Goal: Find specific page/section: Find specific page/section

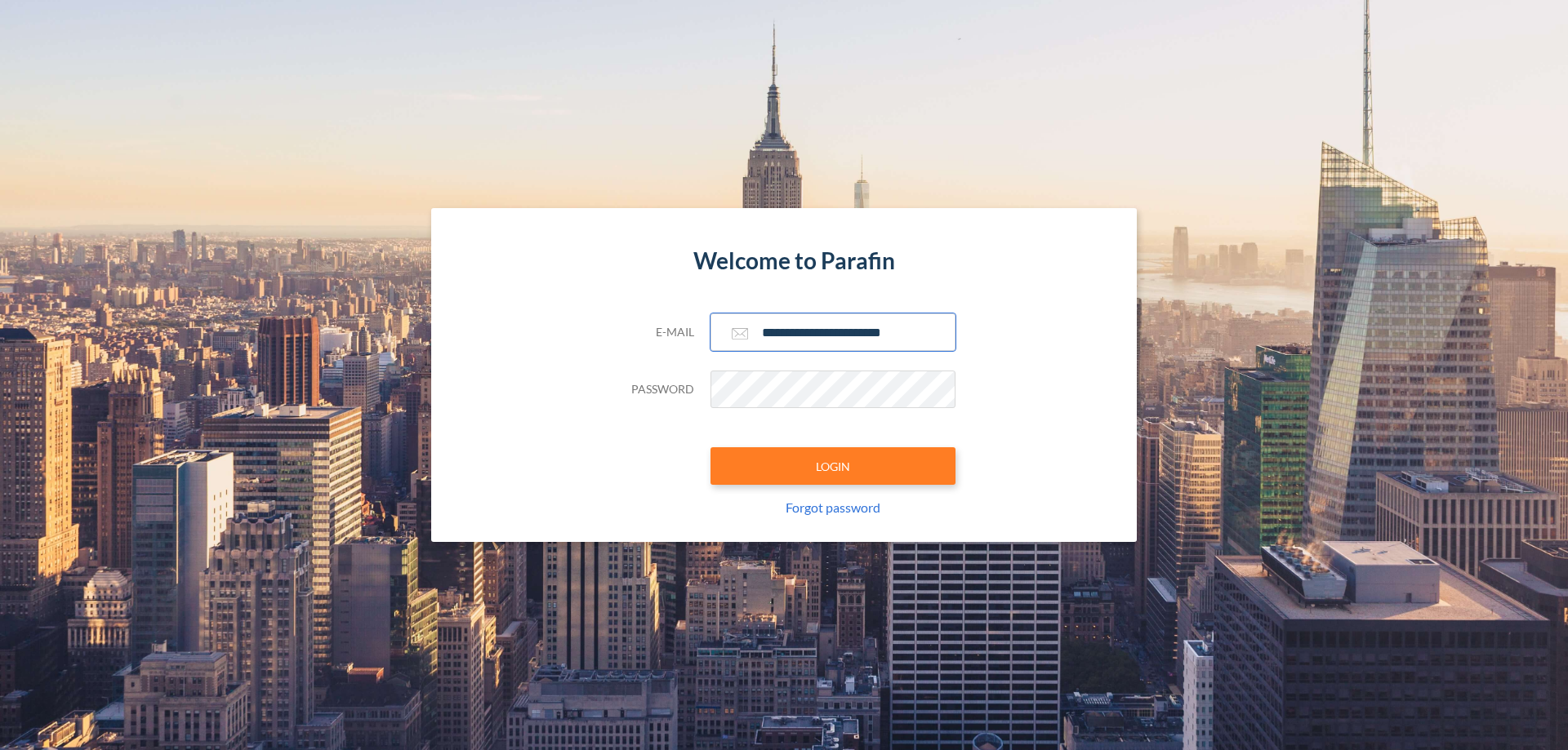
type input "**********"
click at [833, 466] on button "LOGIN" at bounding box center [833, 466] width 245 height 38
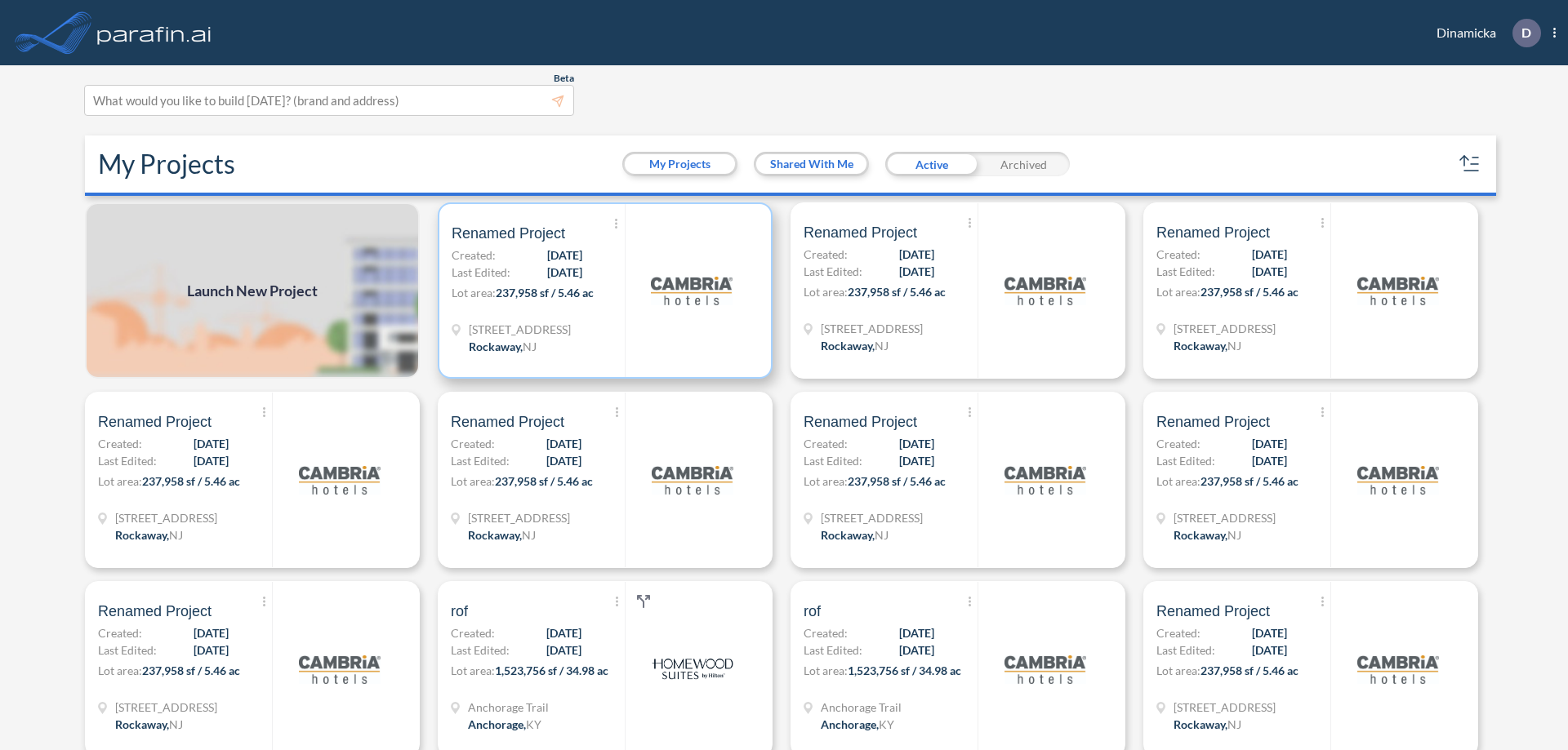
scroll to position [4, 0]
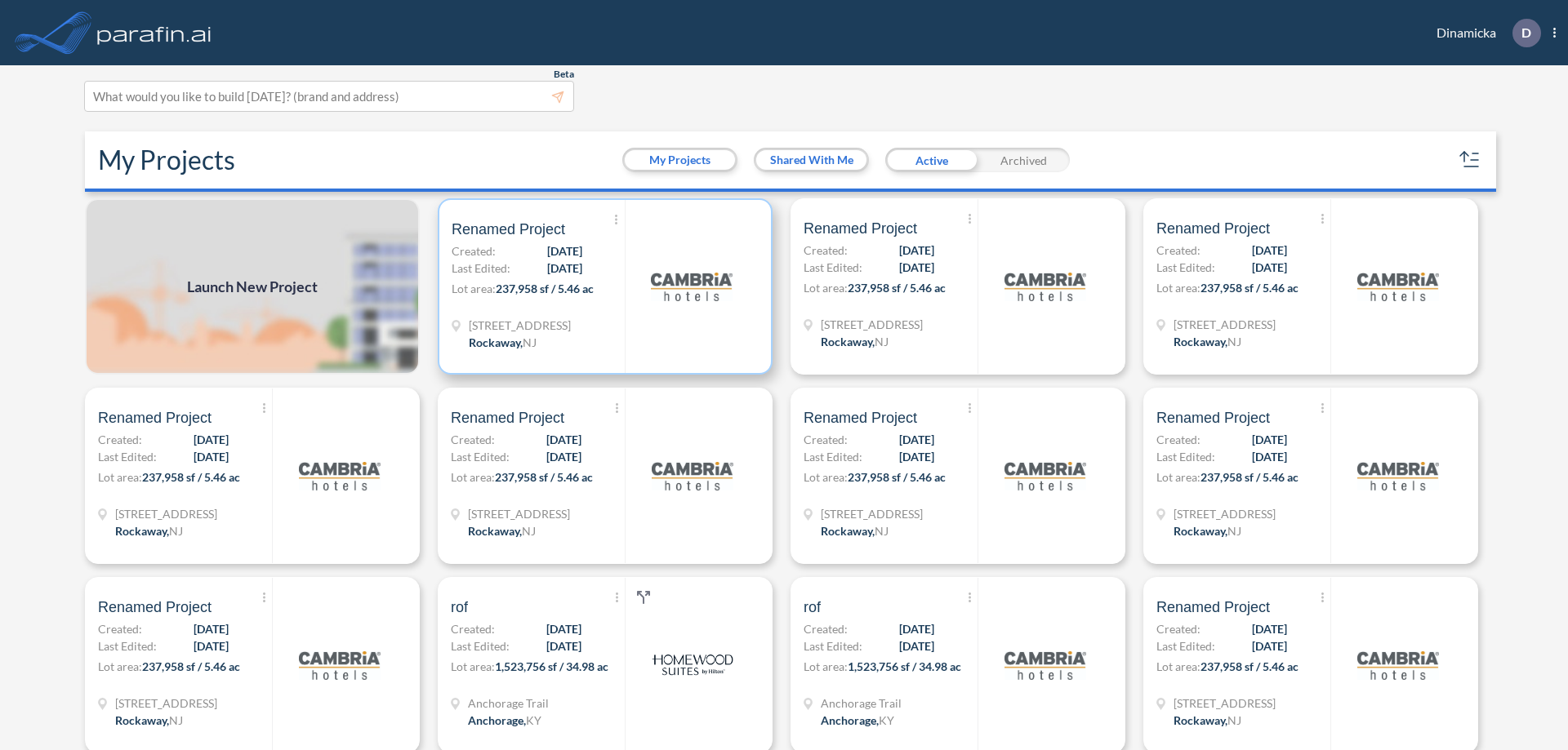
click at [602, 286] on p "Lot area: 237,958 sf / 5.46 ac" at bounding box center [538, 291] width 173 height 23
